Goal: Information Seeking & Learning: Find specific fact

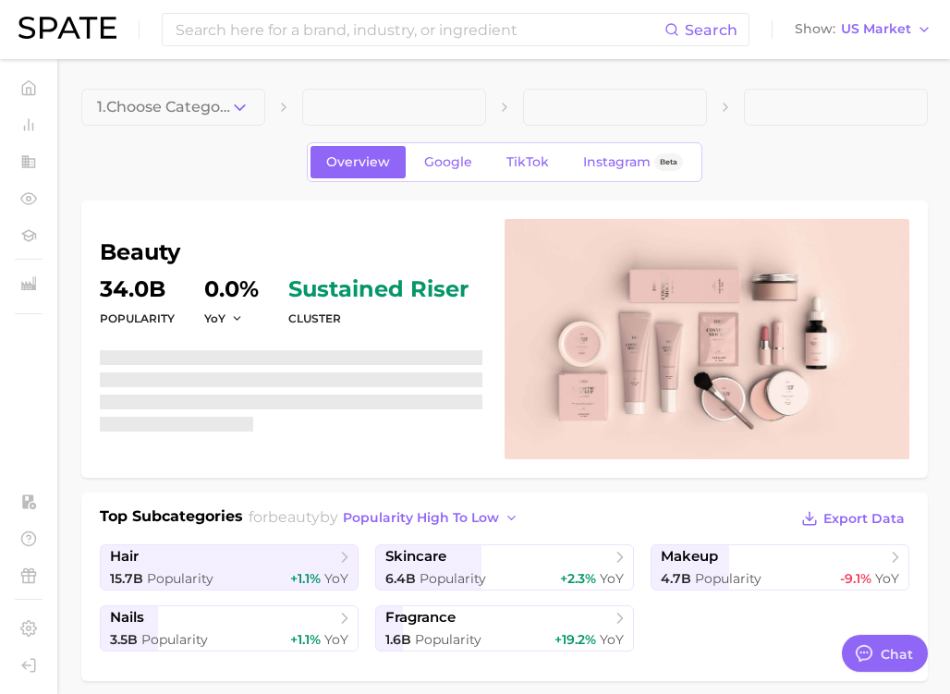
scroll to position [12708, 0]
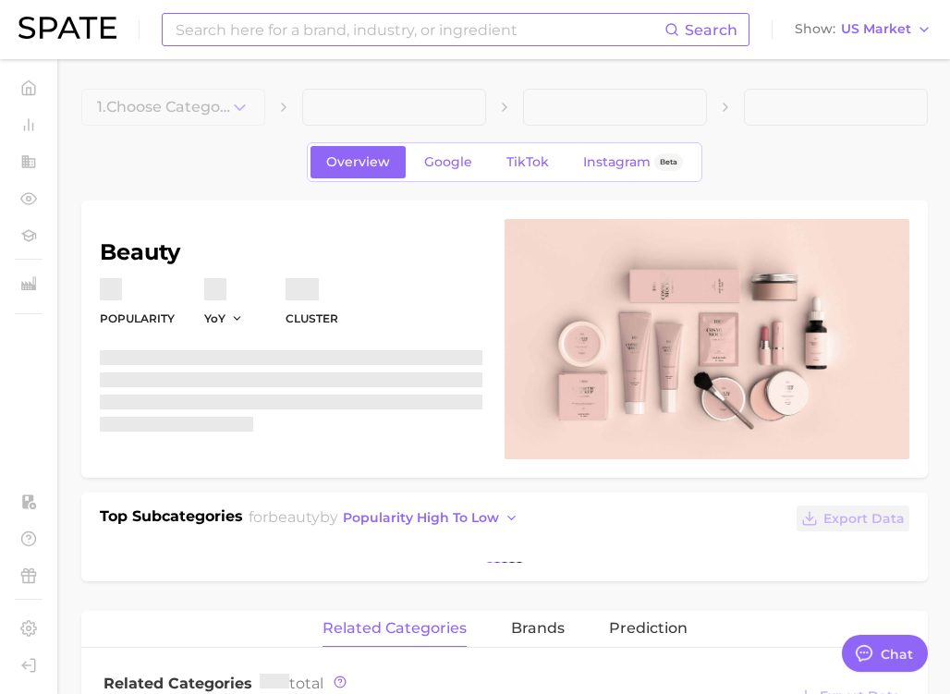
type textarea "x"
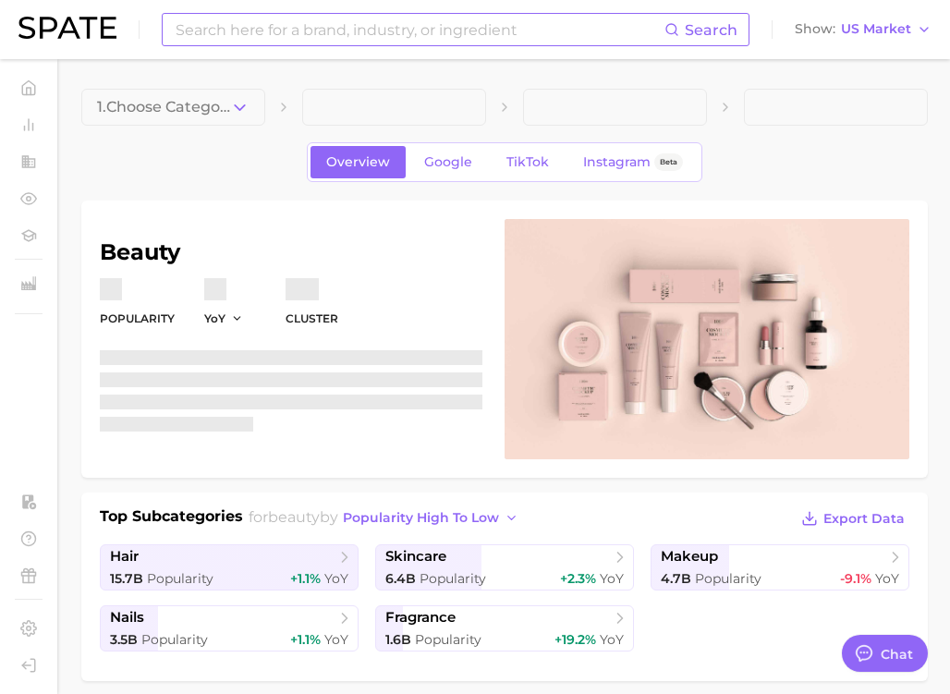
click at [253, 26] on input at bounding box center [419, 29] width 491 height 31
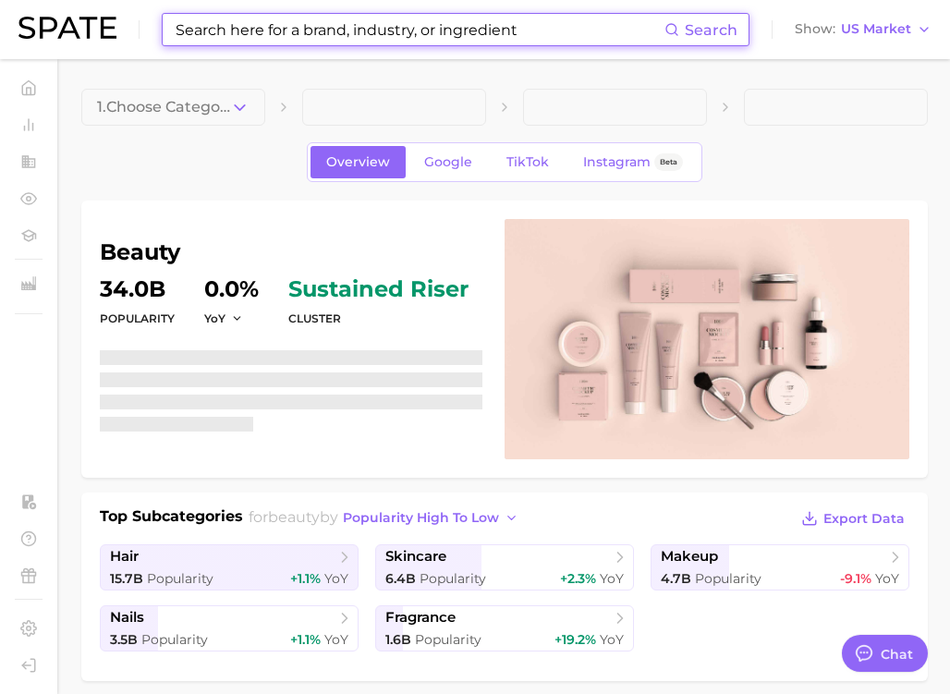
scroll to position [12791, 0]
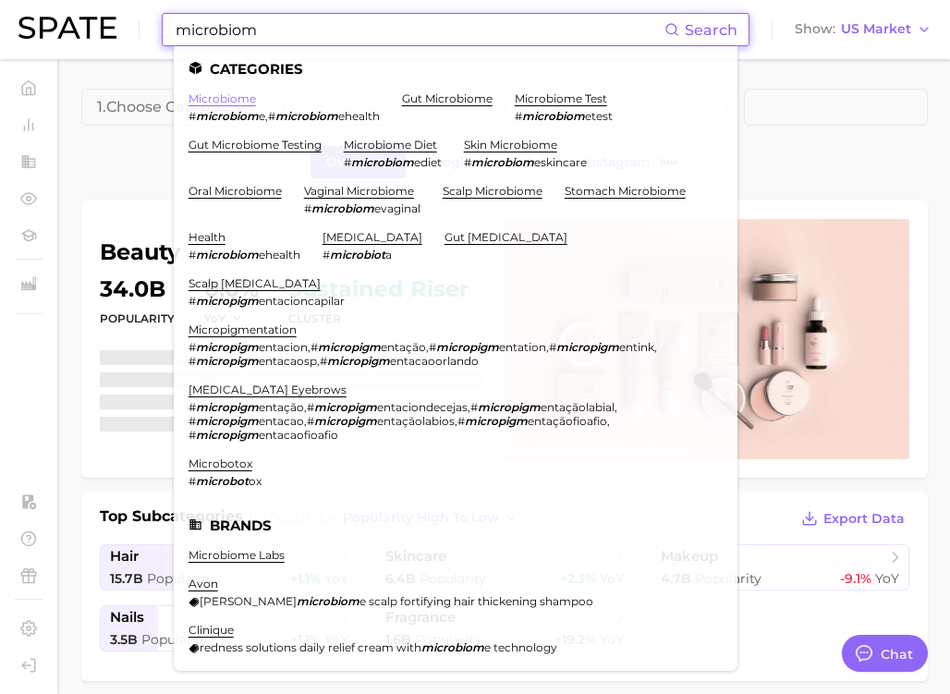
type input "microbiom"
click at [240, 95] on link "microbiome" at bounding box center [222, 99] width 67 height 14
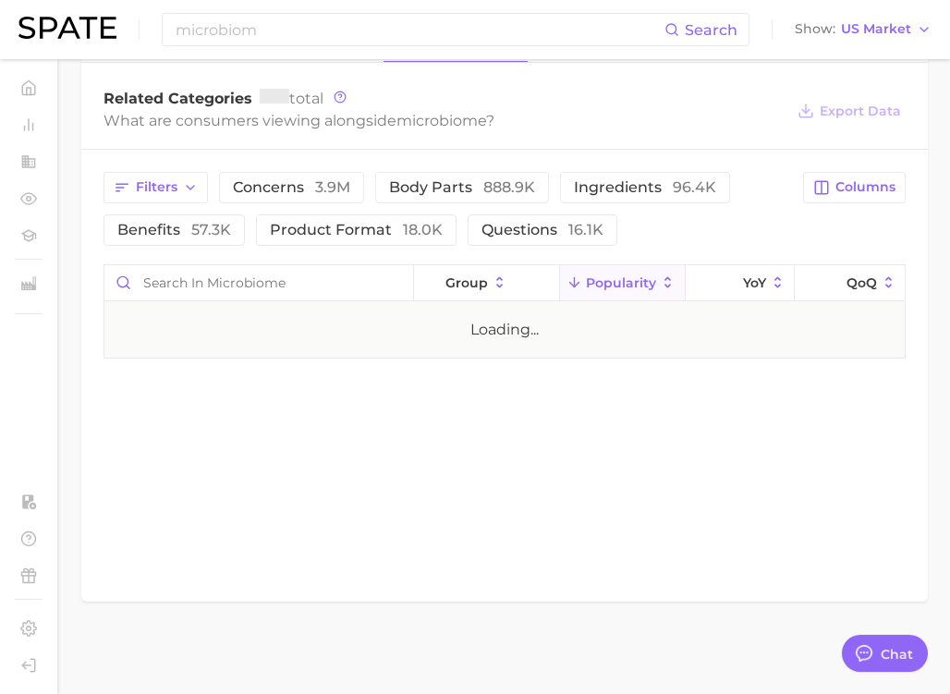
type textarea "x"
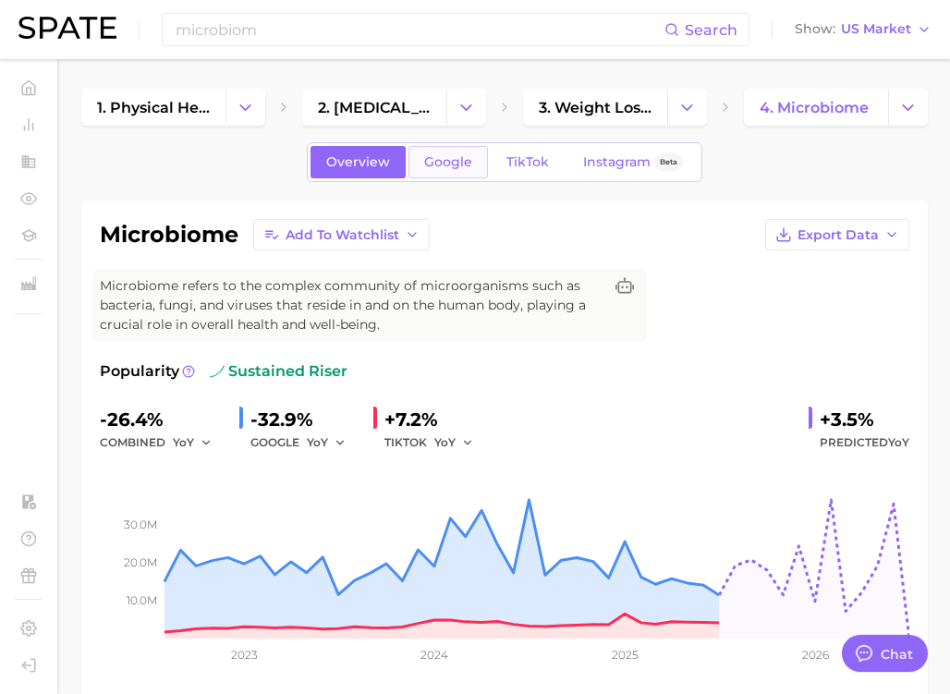
click at [454, 174] on link "Google" at bounding box center [449, 162] width 80 height 32
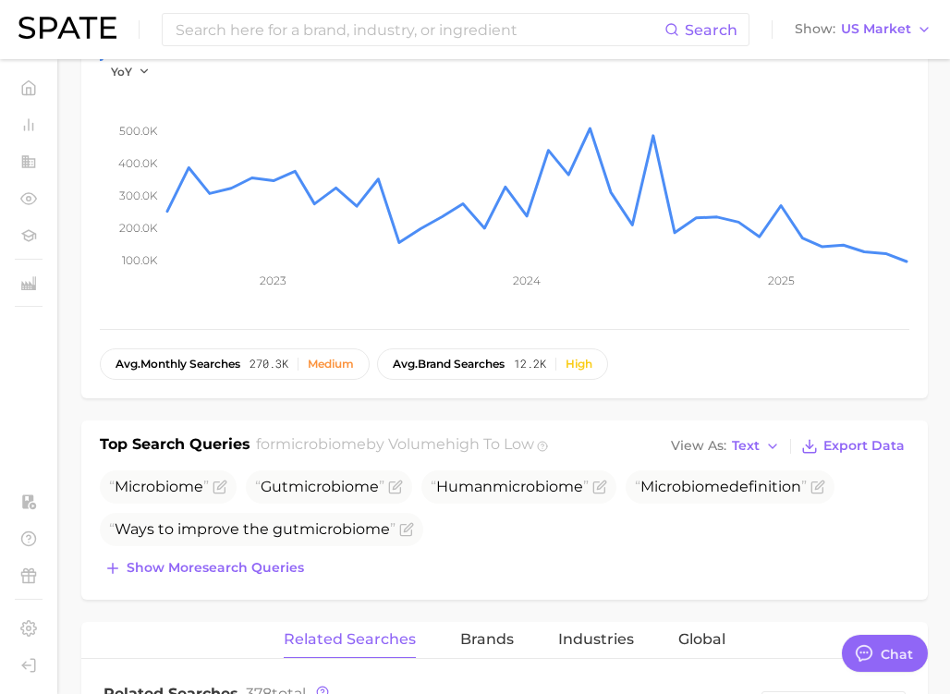
scroll to position [728, 0]
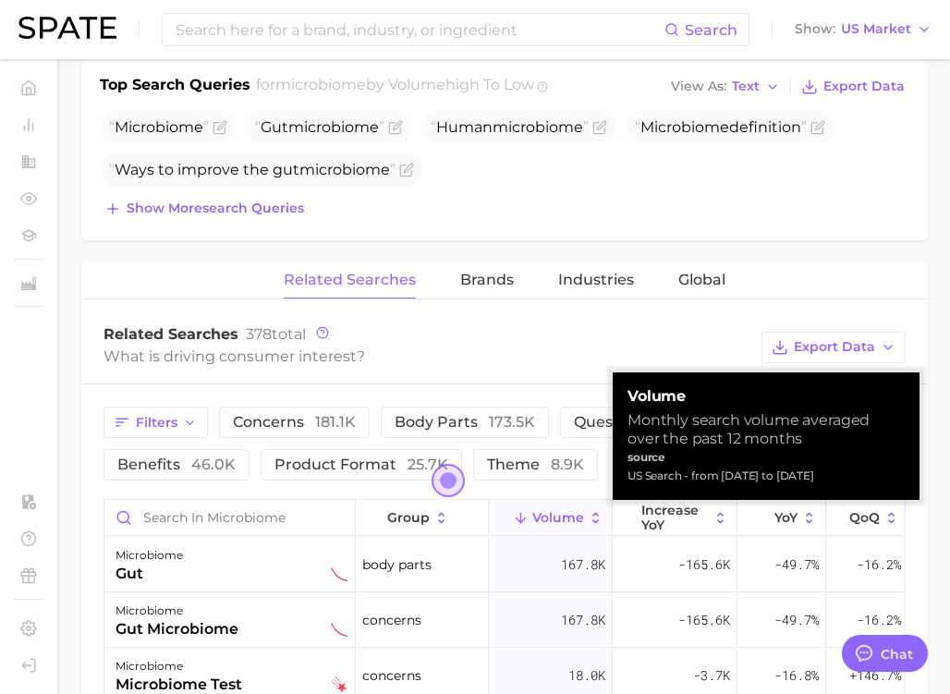
drag, startPoint x: 630, startPoint y: 418, endPoint x: 856, endPoint y: 472, distance: 232.1
click at [856, 472] on div "volume Monthly search volume averaged over the past 12 months source US Search …" at bounding box center [766, 436] width 277 height 98
copy div "Monthly search volume averaged over the past 12 months source US Search - from …"
